Goal: Task Accomplishment & Management: Use online tool/utility

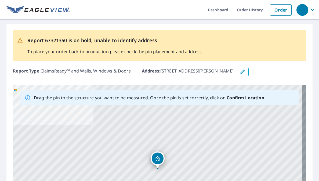
click at [289, 74] on div "Address : 63399 Russell Town Rd, Roseland, LA, 70456" at bounding box center [224, 72] width 164 height 9
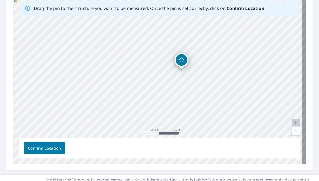
scroll to position [101, 0]
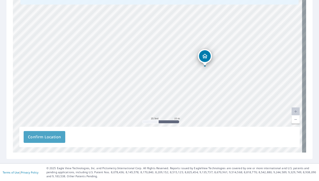
click at [37, 133] on button "Confirm Location" at bounding box center [45, 137] width 42 height 12
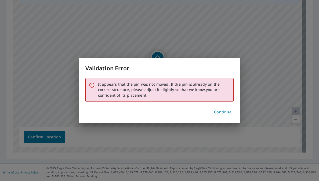
click at [216, 112] on span "Continue" at bounding box center [222, 112] width 17 height 7
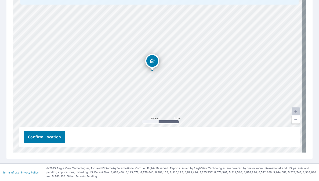
drag, startPoint x: 155, startPoint y: 59, endPoint x: 150, endPoint y: 62, distance: 6.1
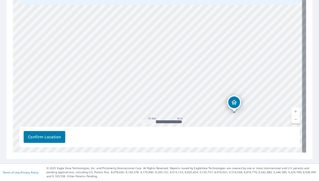
click at [38, 136] on span "Confirm Location" at bounding box center [44, 137] width 33 height 7
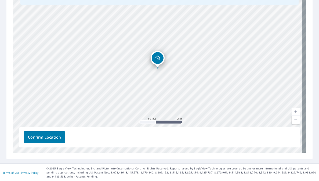
scroll to position [114, 0]
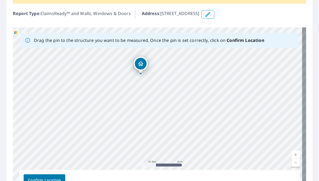
scroll to position [81, 0]
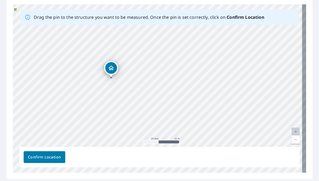
drag, startPoint x: 159, startPoint y: 67, endPoint x: 112, endPoint y: 70, distance: 47.3
drag, startPoint x: 75, startPoint y: 60, endPoint x: 97, endPoint y: 60, distance: 22.0
click at [97, 60] on div "[STREET_ADDRESS]" at bounding box center [159, 88] width 293 height 168
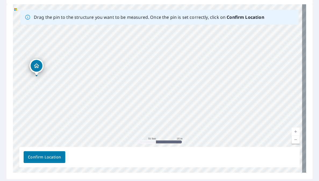
drag, startPoint x: 103, startPoint y: 78, endPoint x: 64, endPoint y: 94, distance: 42.2
click at [64, 94] on div "[STREET_ADDRESS]" at bounding box center [159, 88] width 293 height 168
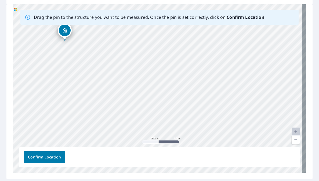
drag, startPoint x: 68, startPoint y: 85, endPoint x: 127, endPoint y: 59, distance: 65.3
click at [127, 59] on div "[STREET_ADDRESS]" at bounding box center [159, 88] width 293 height 168
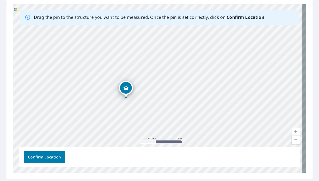
drag, startPoint x: 92, startPoint y: 46, endPoint x: 123, endPoint y: 88, distance: 52.4
click at [123, 88] on div "[STREET_ADDRESS]" at bounding box center [159, 88] width 293 height 168
drag, startPoint x: 126, startPoint y: 82, endPoint x: 124, endPoint y: 64, distance: 18.9
click at [124, 64] on div "[STREET_ADDRESS]" at bounding box center [159, 88] width 293 height 168
drag, startPoint x: 87, startPoint y: 42, endPoint x: 149, endPoint y: 85, distance: 75.2
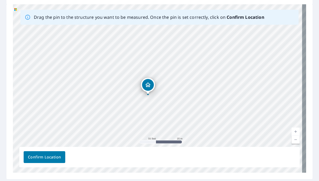
click at [149, 85] on div "[STREET_ADDRESS]" at bounding box center [159, 88] width 293 height 168
click at [50, 157] on span "Confirm Location" at bounding box center [44, 157] width 33 height 7
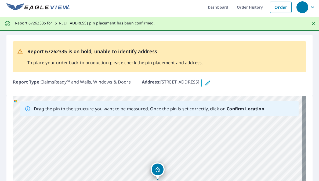
scroll to position [0, 0]
